Goal: Transaction & Acquisition: Purchase product/service

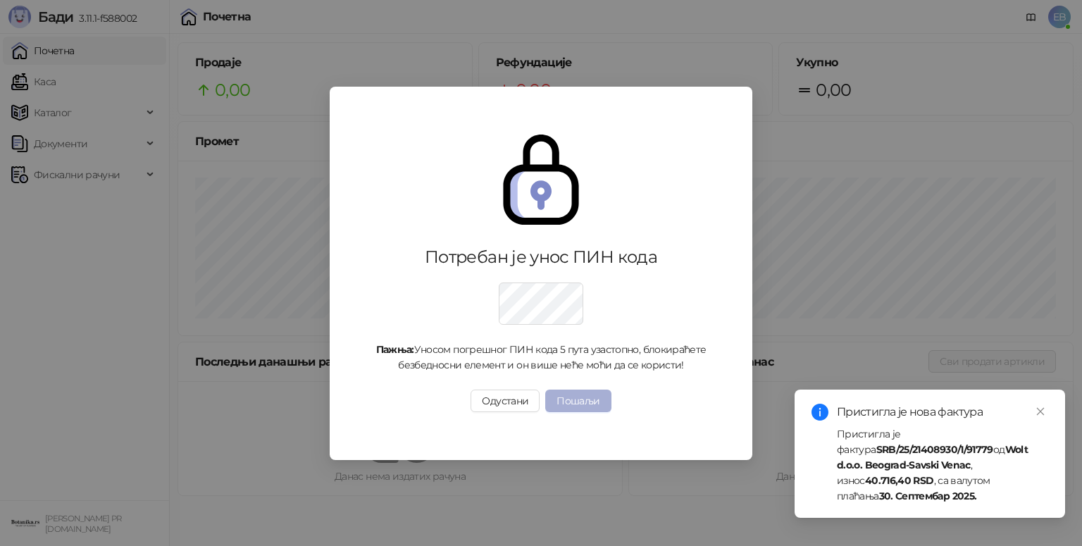
click at [588, 397] on button "Пошаљи" at bounding box center [578, 401] width 66 height 23
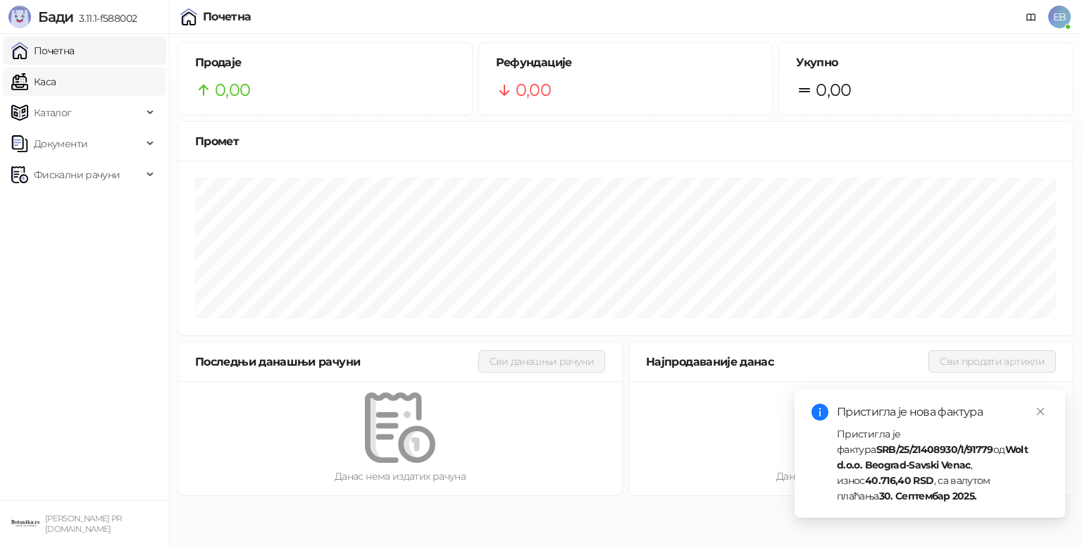
click at [51, 85] on link "Каса" at bounding box center [33, 82] width 44 height 28
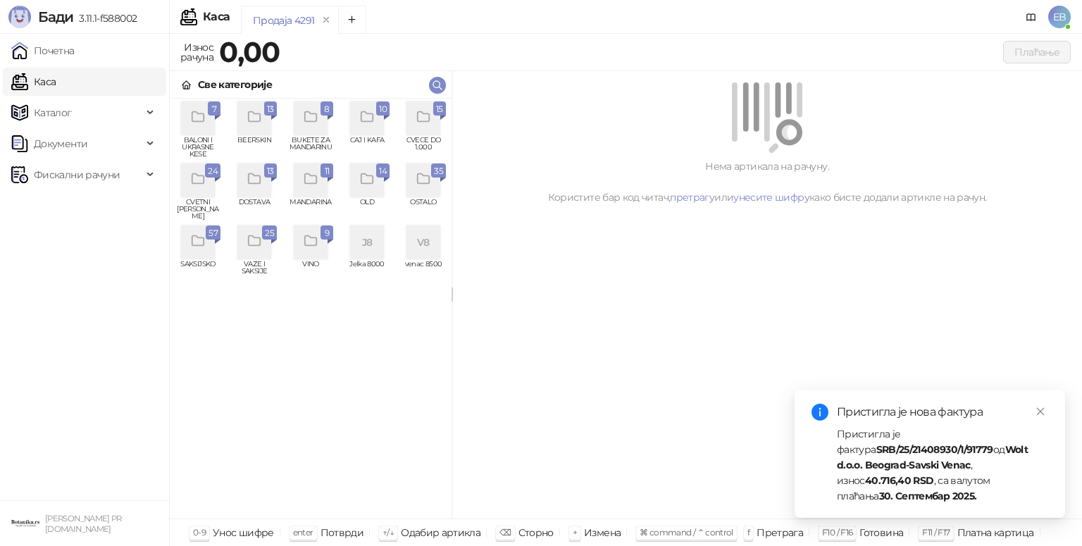
click at [195, 177] on icon "grid" at bounding box center [198, 179] width 16 height 16
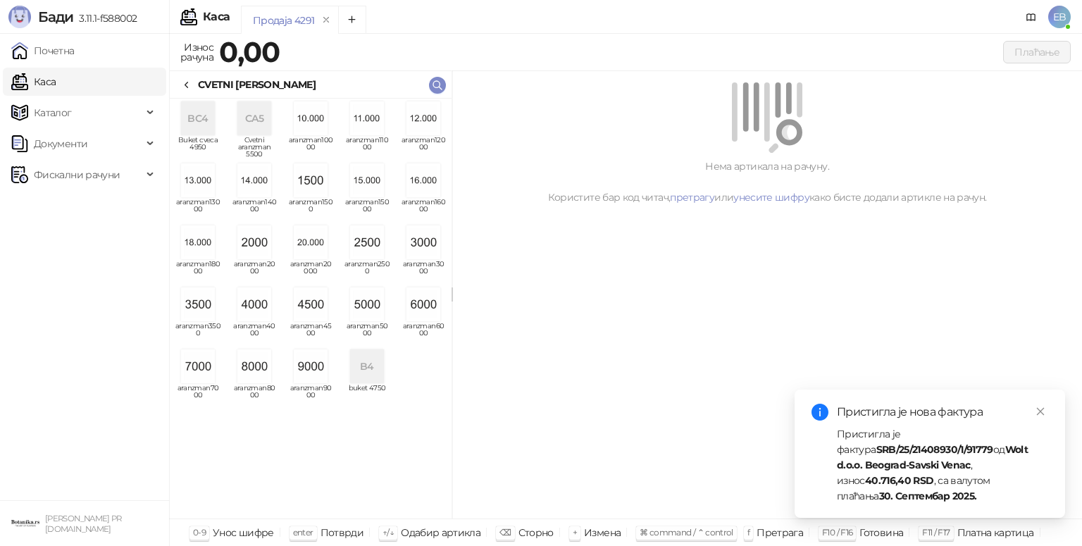
click at [371, 306] on img "grid" at bounding box center [367, 304] width 34 height 34
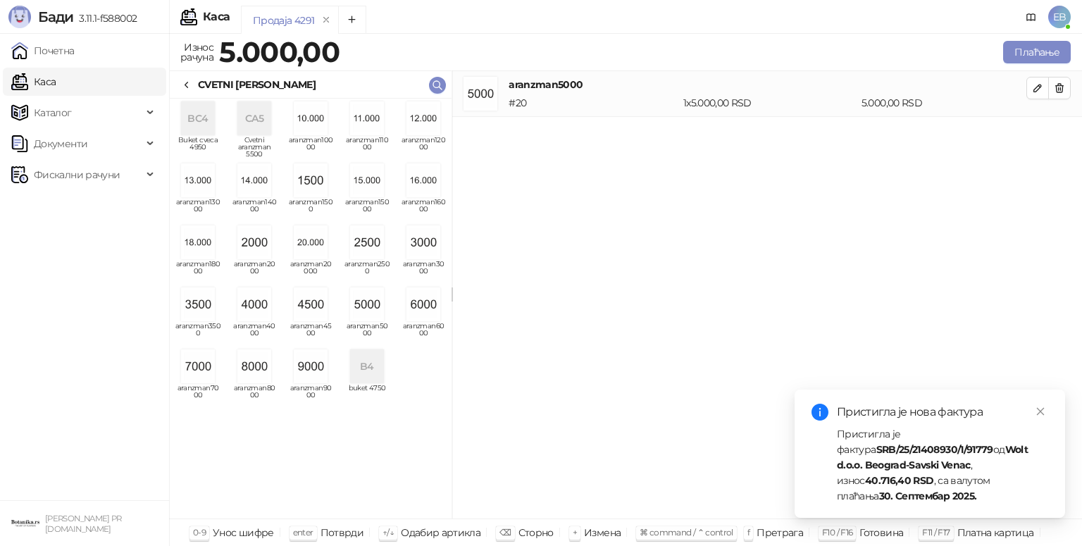
click at [202, 82] on div "CVETNI ARANZMANI" at bounding box center [257, 85] width 118 height 16
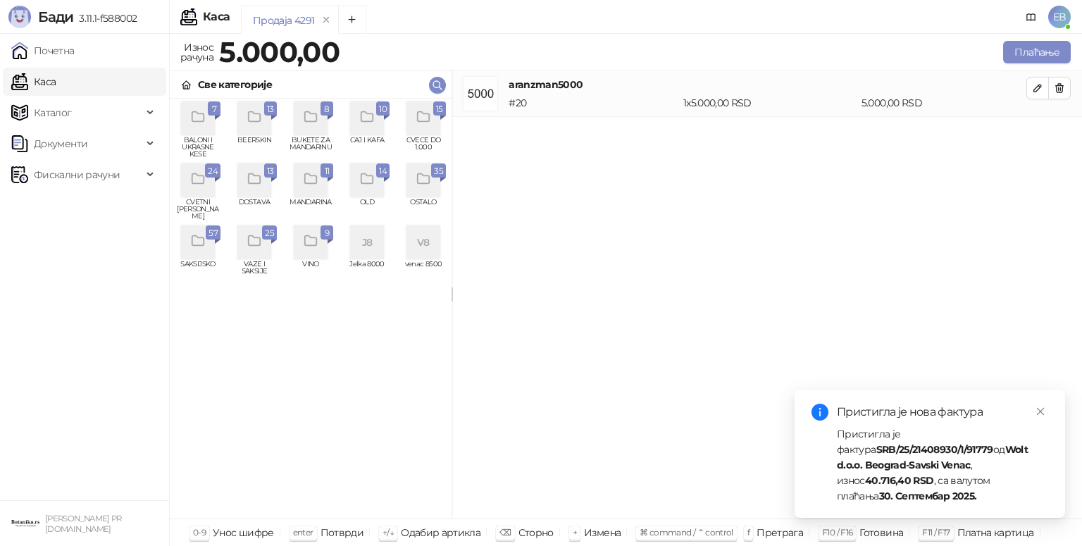
click at [427, 132] on div "grid" at bounding box center [424, 118] width 34 height 34
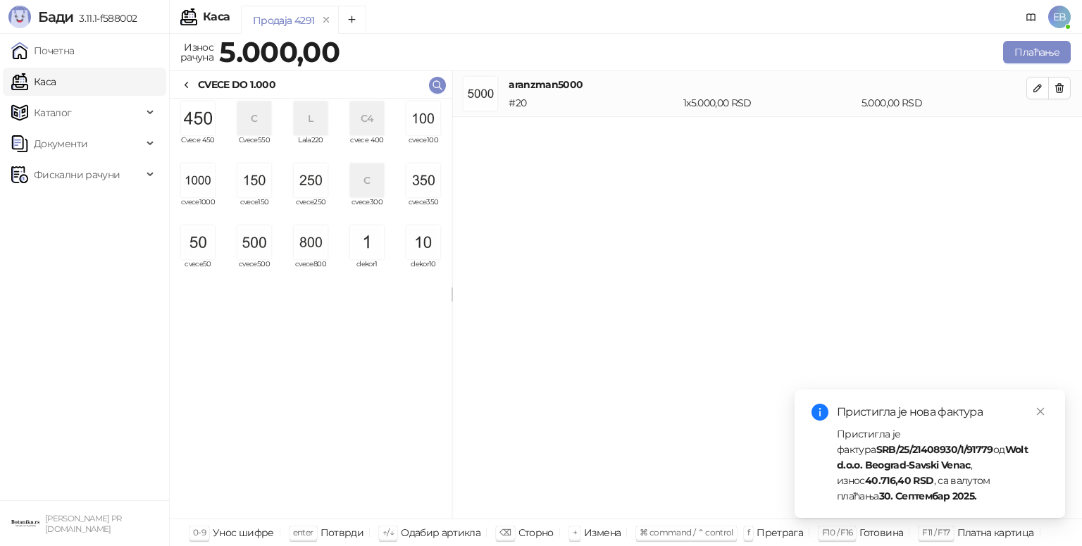
click at [428, 122] on img "grid" at bounding box center [424, 118] width 34 height 34
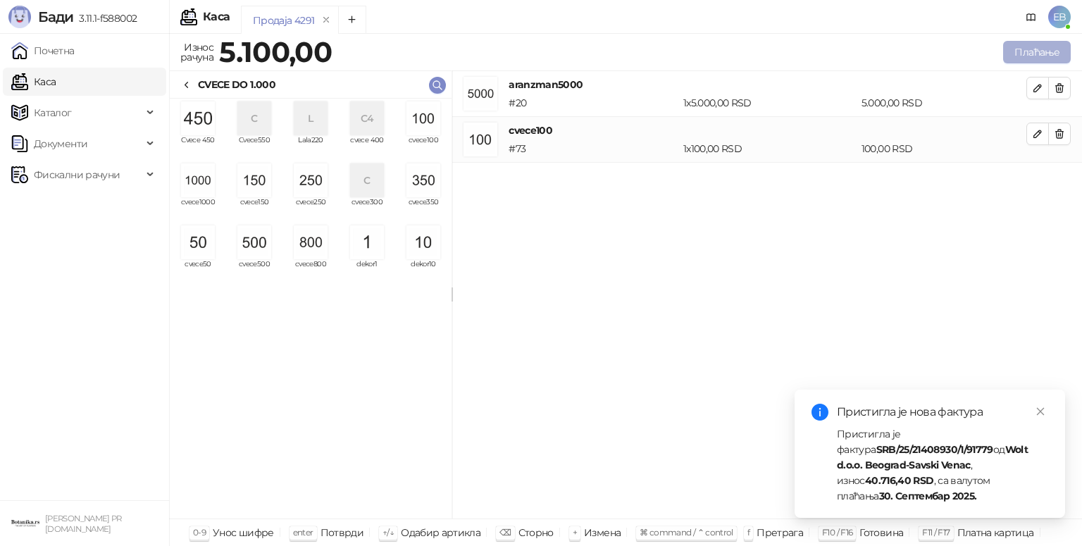
click at [1041, 52] on button "Плаћање" at bounding box center [1037, 52] width 68 height 23
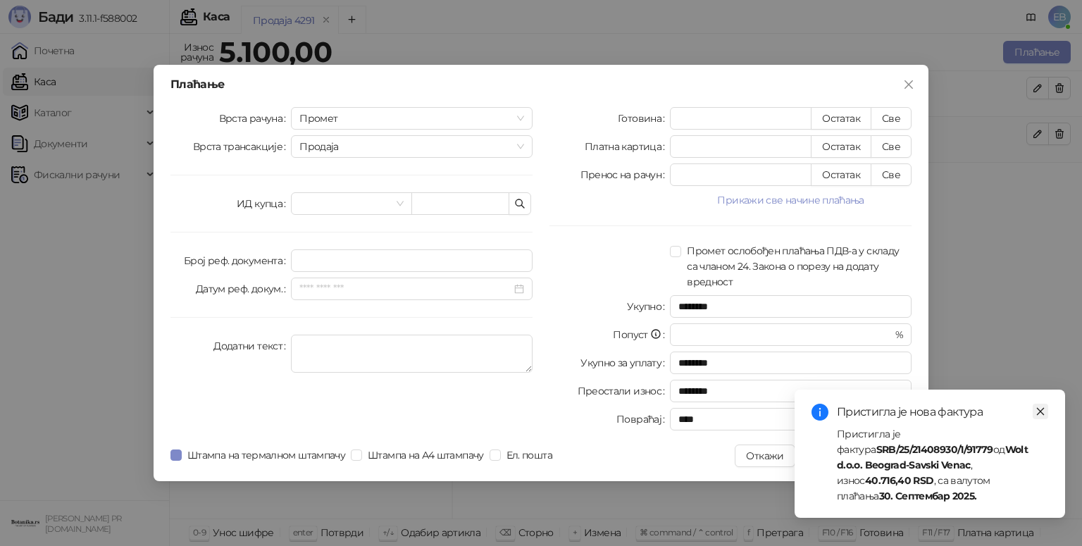
click at [1040, 416] on icon "close" at bounding box center [1041, 412] width 8 height 8
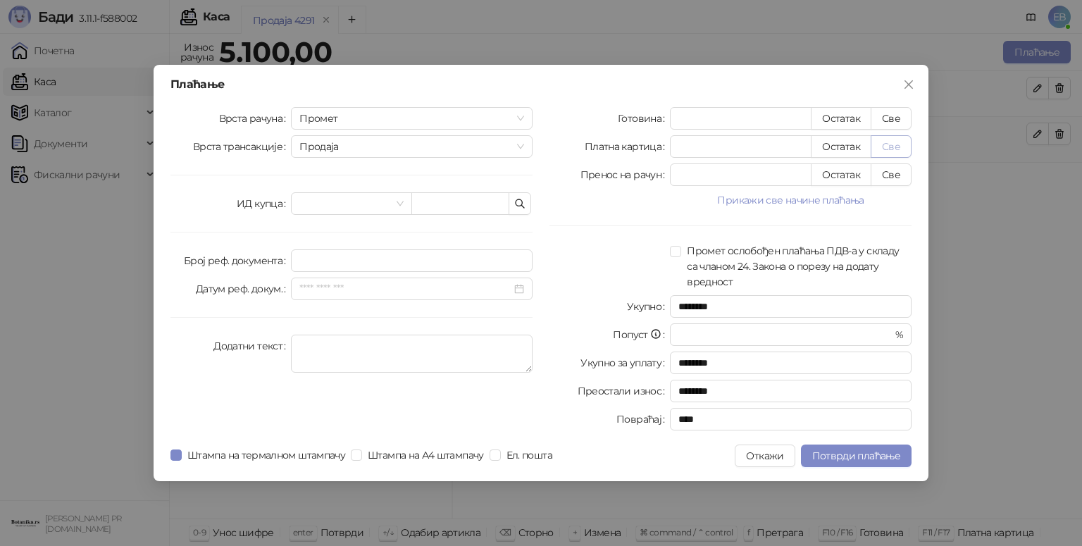
click at [893, 143] on button "Све" at bounding box center [891, 146] width 41 height 23
type input "****"
click at [893, 118] on button "Све" at bounding box center [891, 118] width 41 height 23
type input "****"
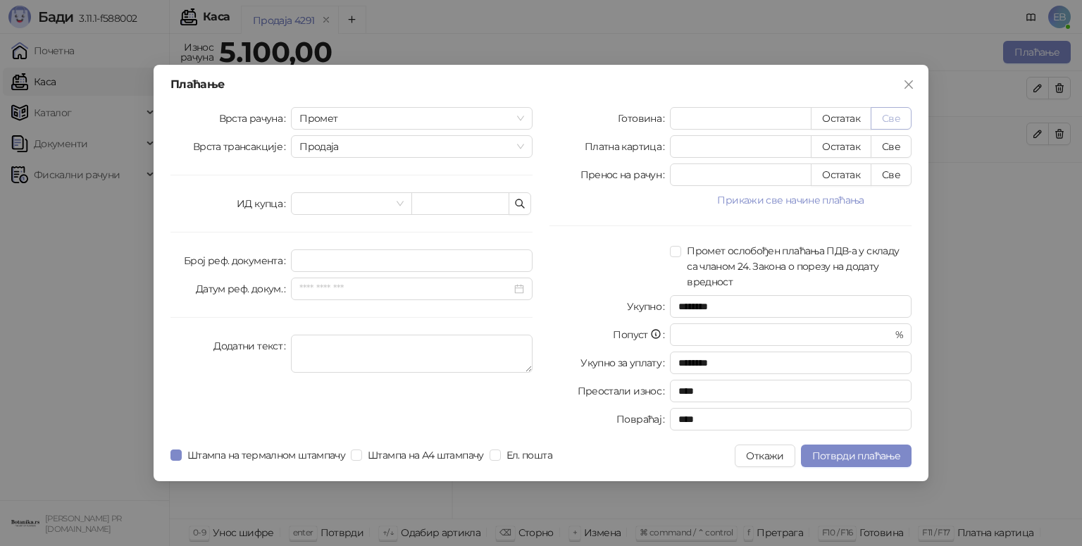
type input "*"
click at [881, 457] on span "Потврди плаћање" at bounding box center [856, 456] width 88 height 13
